Goal: Check status: Check status

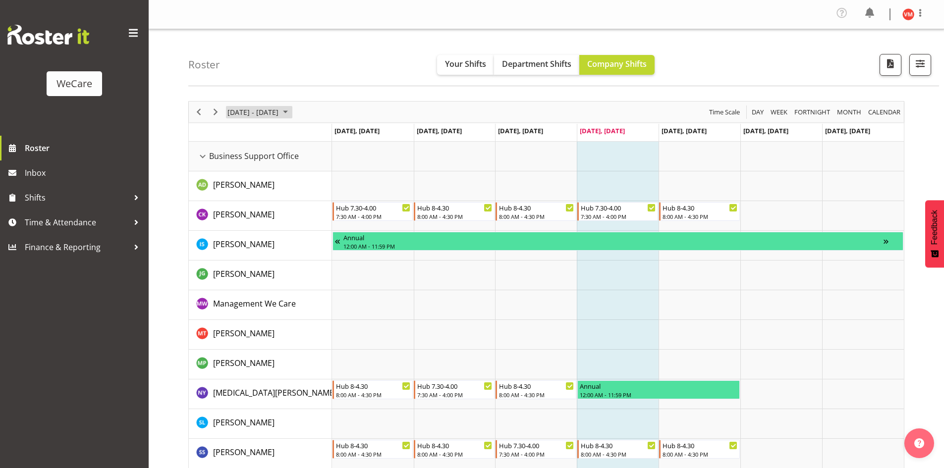
click at [291, 112] on span "August 25 - 31, 2025" at bounding box center [285, 112] width 12 height 12
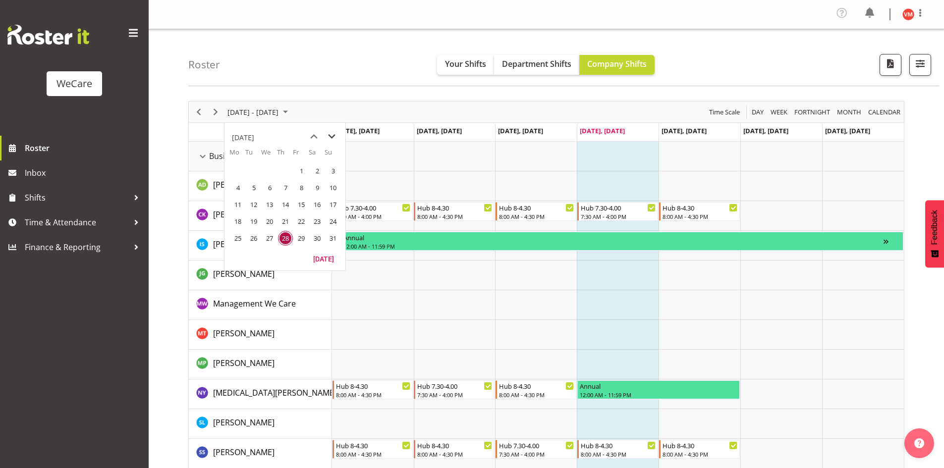
click at [331, 137] on span "next month" at bounding box center [331, 137] width 17 height 18
click at [310, 137] on span "previous month" at bounding box center [313, 137] width 17 height 18
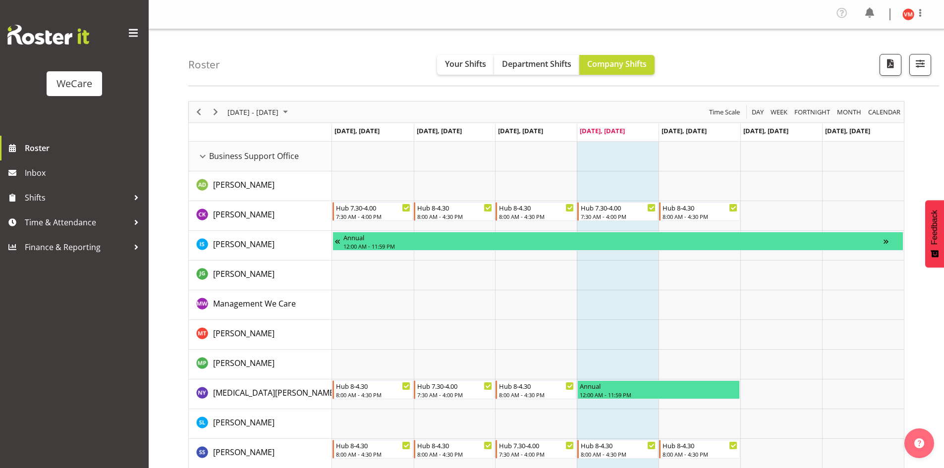
click at [364, 40] on div "Roster Your Shifts Department Shifts Company Shifts All Locations Clear Busines…" at bounding box center [563, 57] width 751 height 57
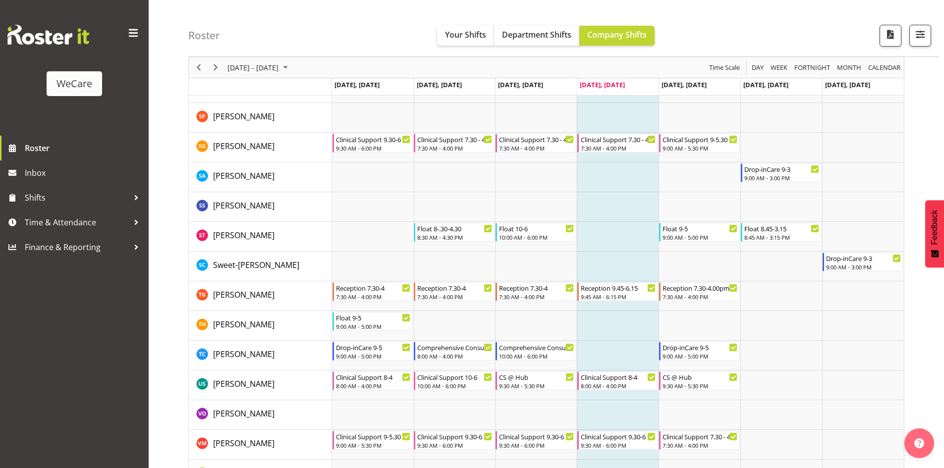
scroll to position [4002, 0]
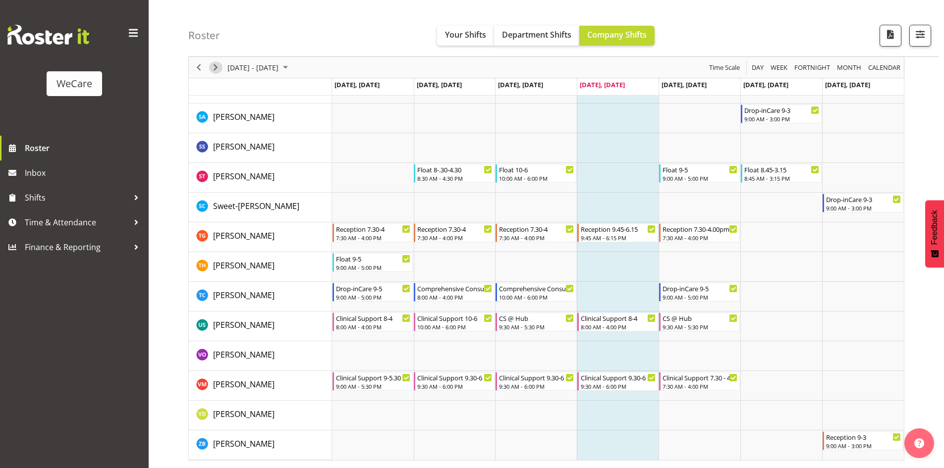
click at [217, 64] on span "Next" at bounding box center [216, 67] width 12 height 12
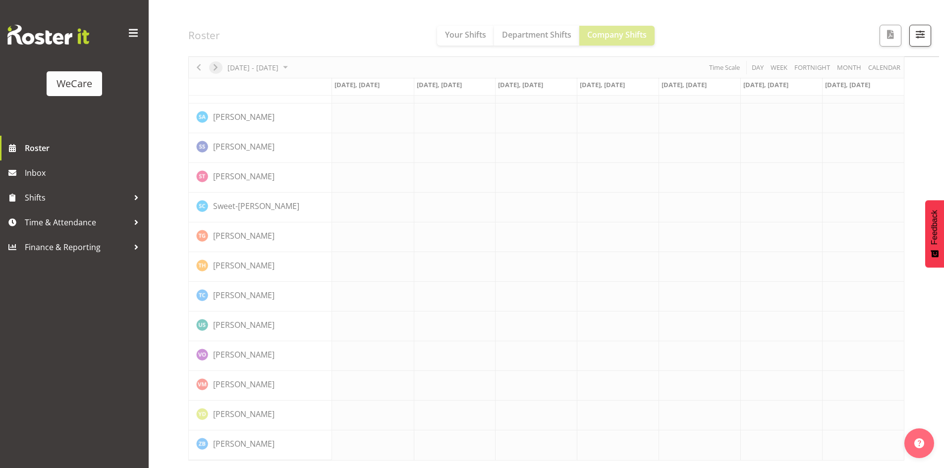
scroll to position [3963, 0]
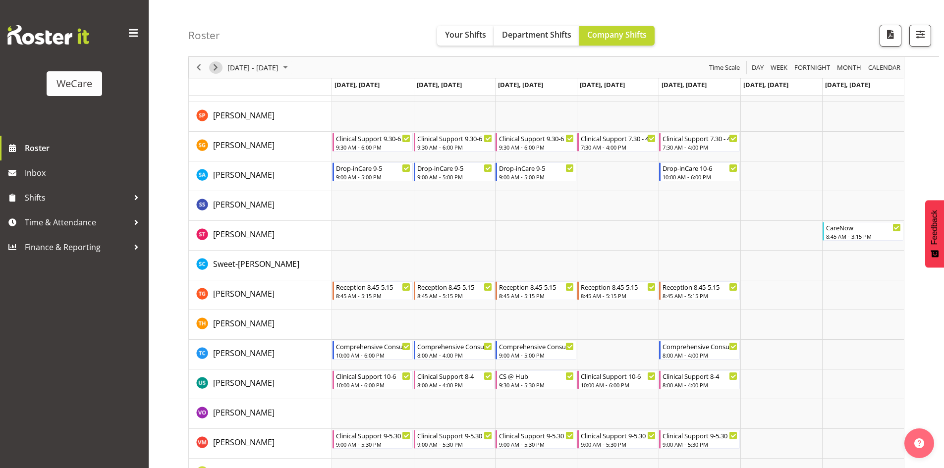
scroll to position [4002, 0]
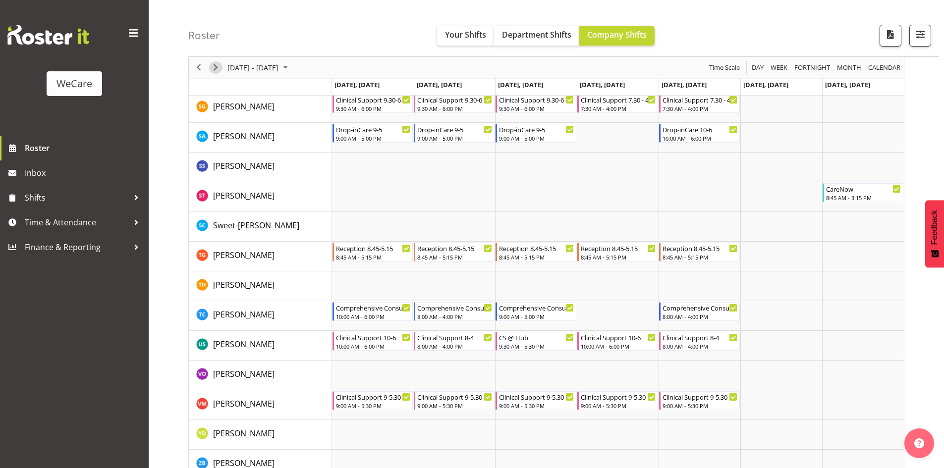
click at [216, 68] on span "Next" at bounding box center [216, 67] width 12 height 12
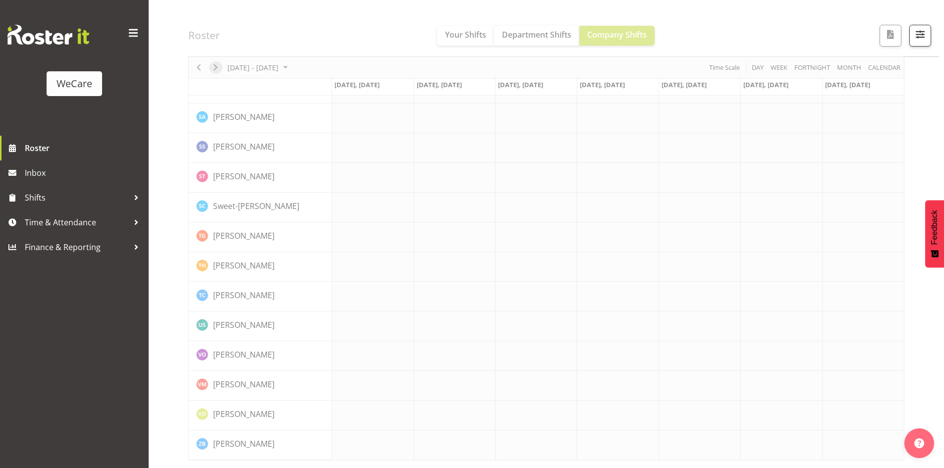
scroll to position [3963, 0]
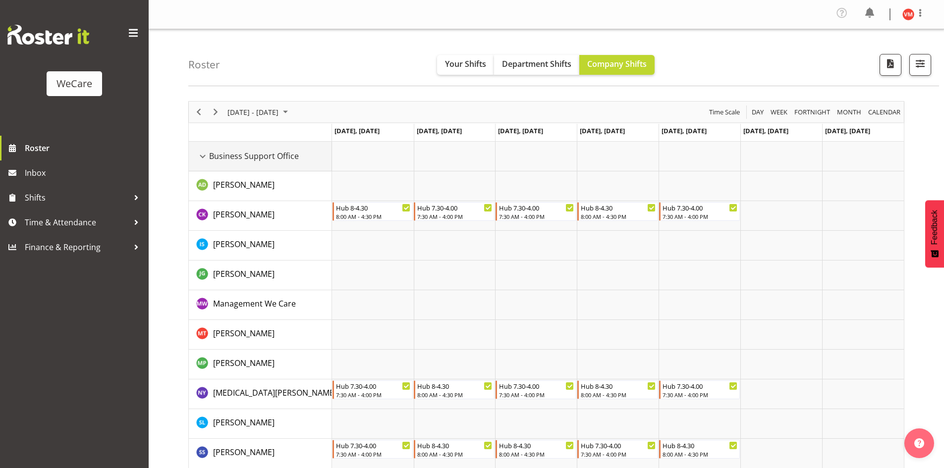
click at [206, 156] on div "Business Support Office resource" at bounding box center [202, 156] width 13 height 13
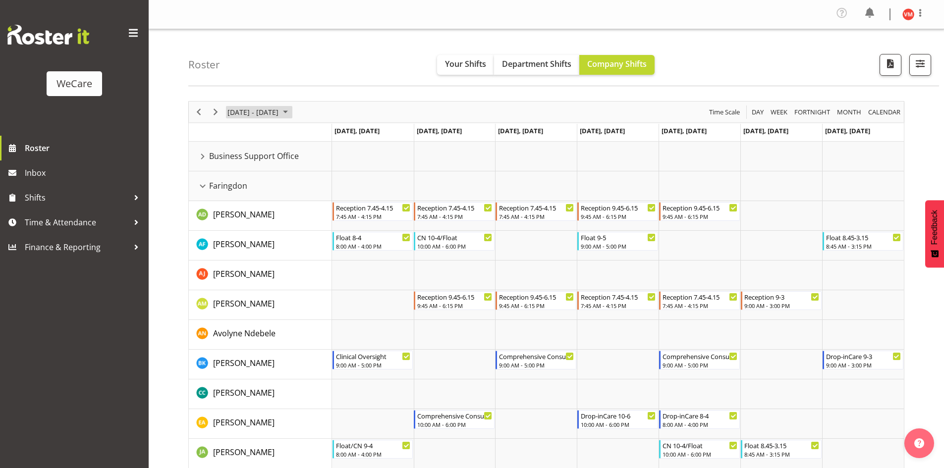
click at [279, 108] on span "[DATE] - [DATE]" at bounding box center [252, 112] width 53 height 12
click at [329, 136] on span "next month" at bounding box center [331, 137] width 17 height 18
click at [271, 170] on span "1" at bounding box center [269, 171] width 15 height 15
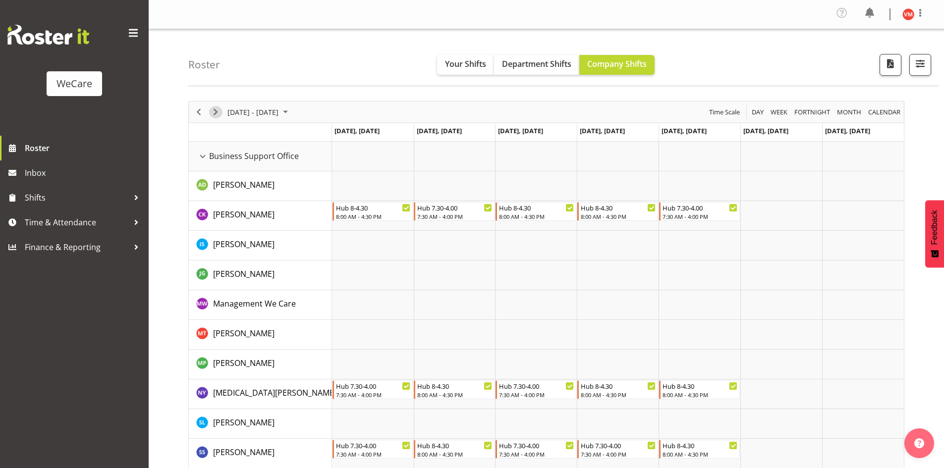
click at [217, 111] on span "Next" at bounding box center [216, 112] width 12 height 12
click at [218, 111] on span "Next" at bounding box center [216, 112] width 12 height 12
click at [215, 112] on span "Next" at bounding box center [216, 112] width 12 height 12
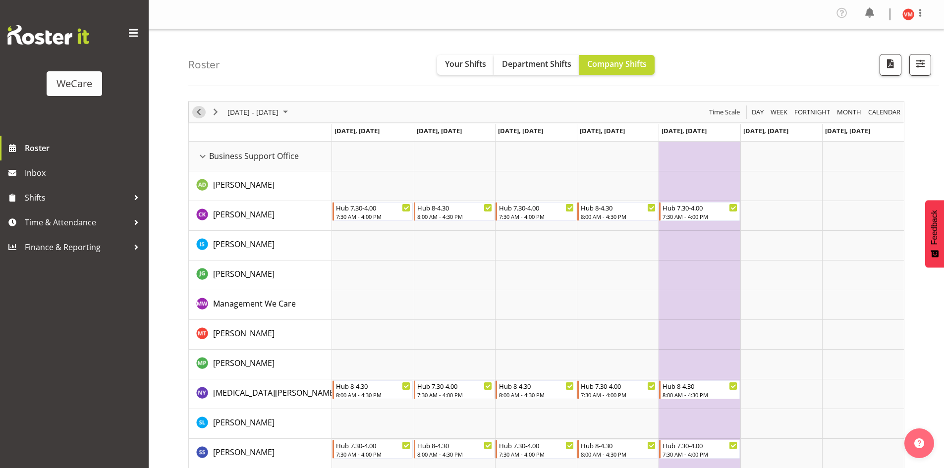
click at [198, 112] on span "Previous" at bounding box center [199, 112] width 12 height 12
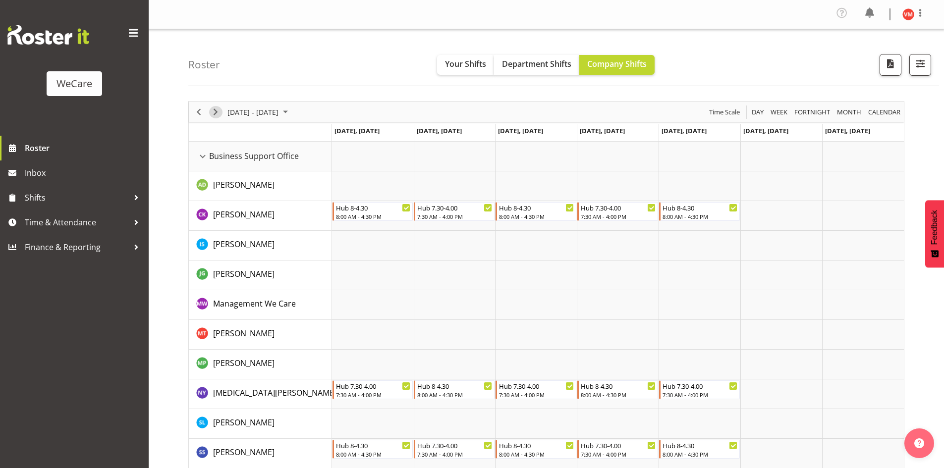
click at [216, 110] on span "Next" at bounding box center [216, 112] width 12 height 12
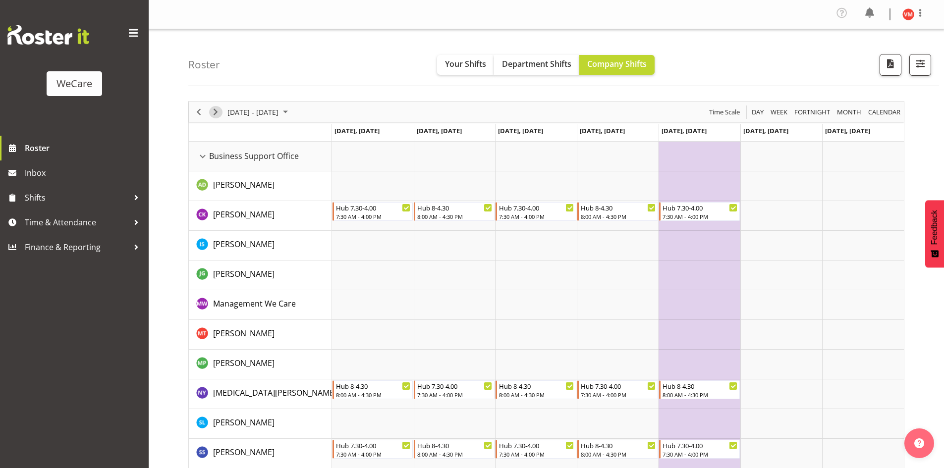
click at [218, 111] on span "Next" at bounding box center [216, 112] width 12 height 12
